Goal: Book appointment/travel/reservation

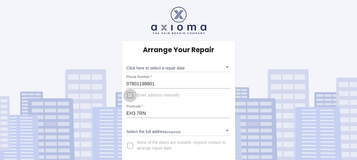
click at [129, 95] on input "Enter address manually" at bounding box center [130, 96] width 14 height 14
checkbox input "true"
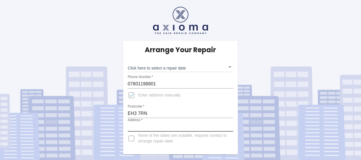
click at [137, 126] on input "Address   *" at bounding box center [181, 127] width 106 height 9
type input "23/2 Drumsheugh Gardens"
click at [310, 70] on div "Arrange Your Repair Click here to select a repair date ​ Phone Number   * 07801…" at bounding box center [181, 77] width 370 height 155
click at [230, 67] on body "Arrange Your Repair Click here to select a repair date ​ Phone Number   * 07801…" at bounding box center [180, 80] width 361 height 160
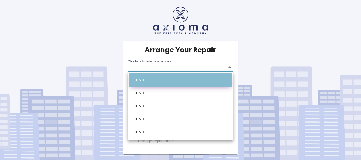
click at [180, 79] on li "Fri Aug 22 2025" at bounding box center [180, 80] width 103 height 13
type input "2025-08-22T00:00:00.000Z"
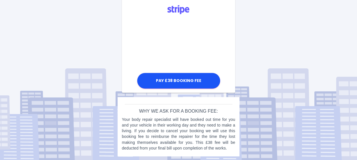
scroll to position [158, 0]
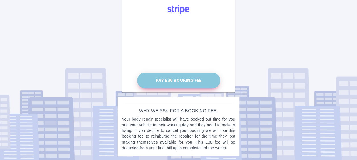
click at [187, 81] on button "Pay £38 Booking Fee" at bounding box center [178, 81] width 83 height 16
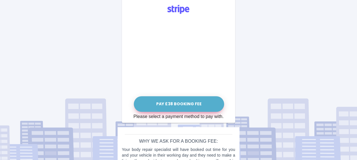
click at [184, 105] on button "Pay £38 Booking Fee" at bounding box center [179, 104] width 90 height 16
